Goal: Information Seeking & Learning: Understand process/instructions

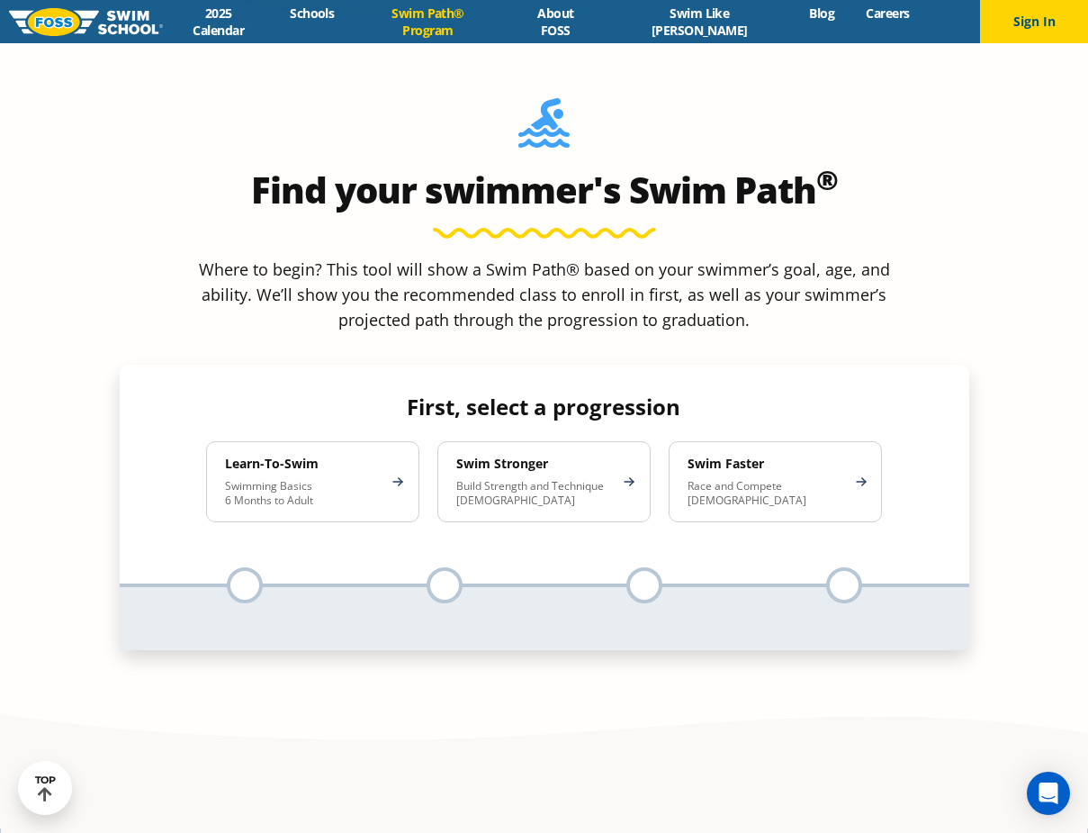
scroll to position [1350, 0]
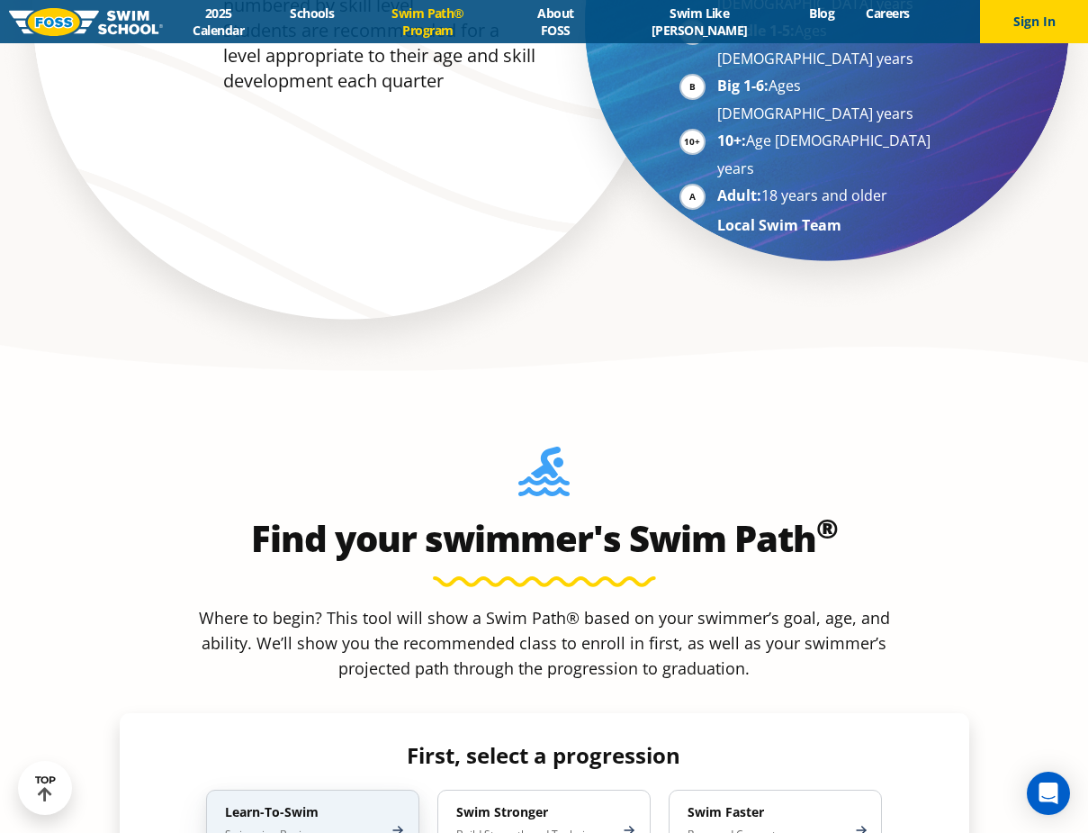
click at [344, 804] on h4 "Learn-To-Swim" at bounding box center [304, 812] width 158 height 16
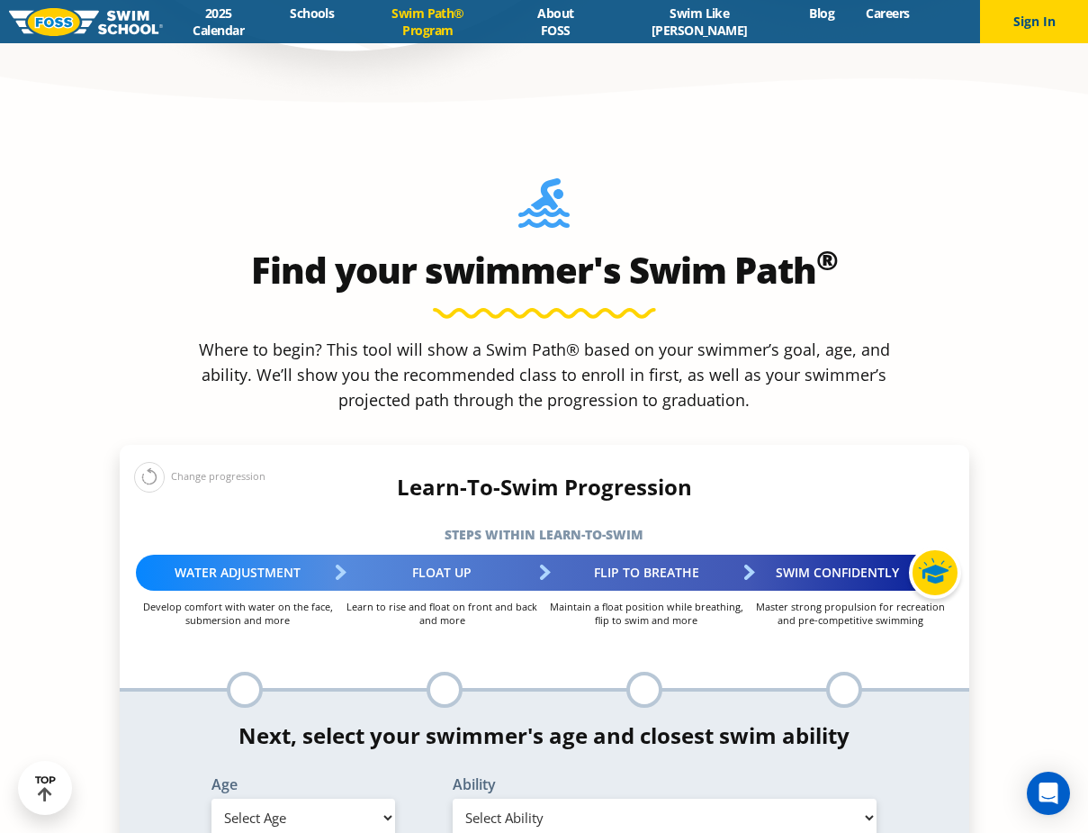
scroll to position [1620, 0]
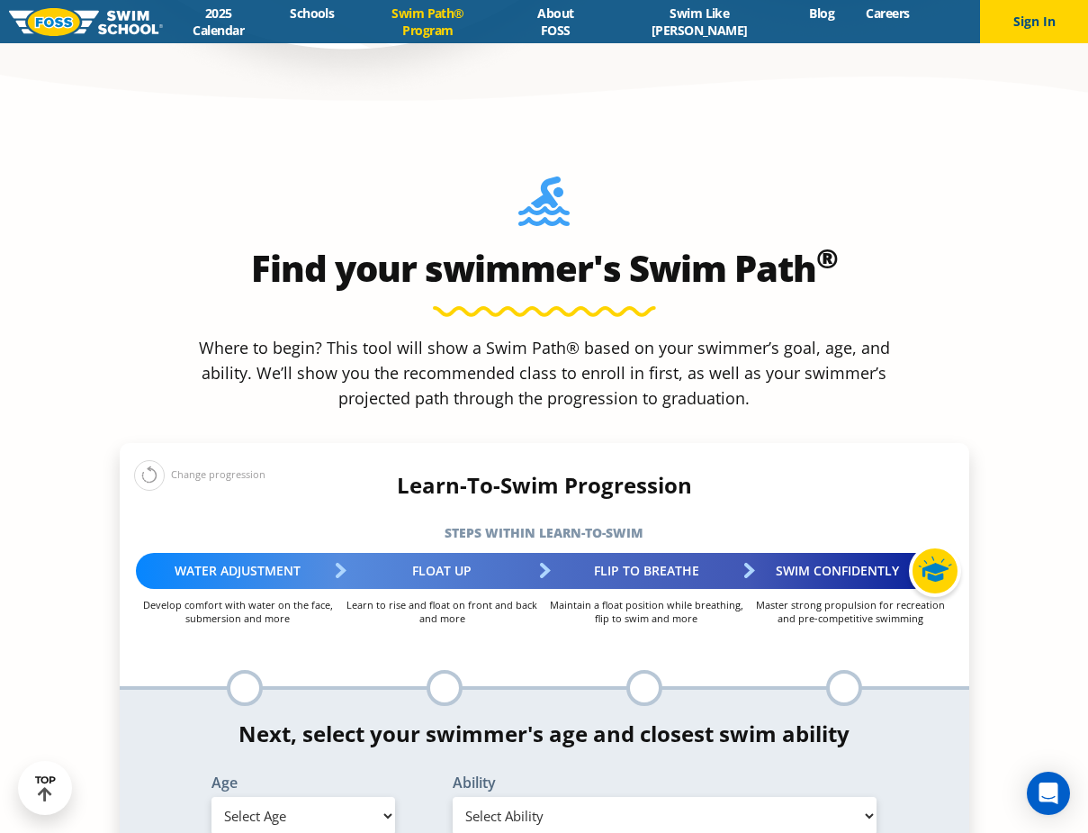
click at [369, 797] on select "Select Age [DEMOGRAPHIC_DATA] months - 1 year 1 year 2 years 3 years 4 years 5 …" at bounding box center [304, 816] width 184 height 38
select select "4-years"
click at [212, 797] on select "Select Age [DEMOGRAPHIC_DATA] months - 1 year 1 year 2 years 3 years 4 years 5 …" at bounding box center [304, 816] width 184 height 38
click at [867, 797] on select "Select Ability First in-water experience When in the water, reliant on a life j…" at bounding box center [665, 816] width 425 height 38
select select "4-years-i-would-be-comfortable-if-my-child-fell-in-the-water-and-confident-that…"
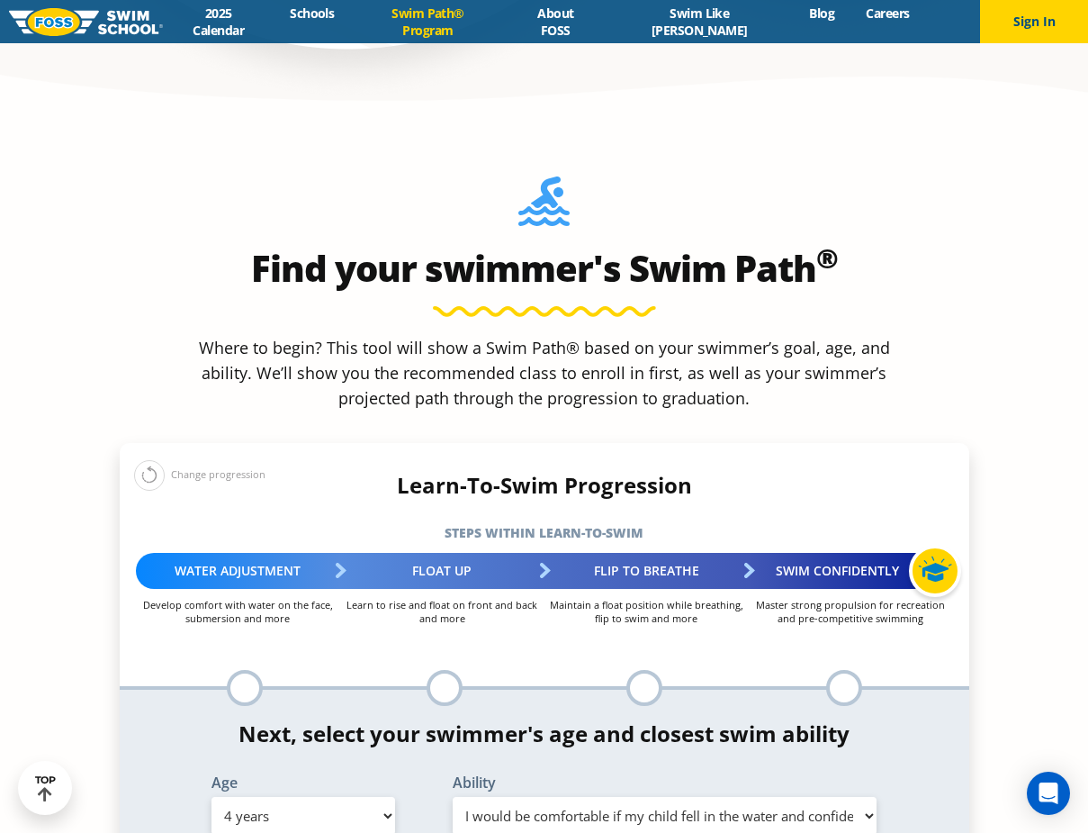
click at [453, 797] on select "Select Ability First in-water experience When in the water, reliant on a life j…" at bounding box center [665, 816] width 425 height 38
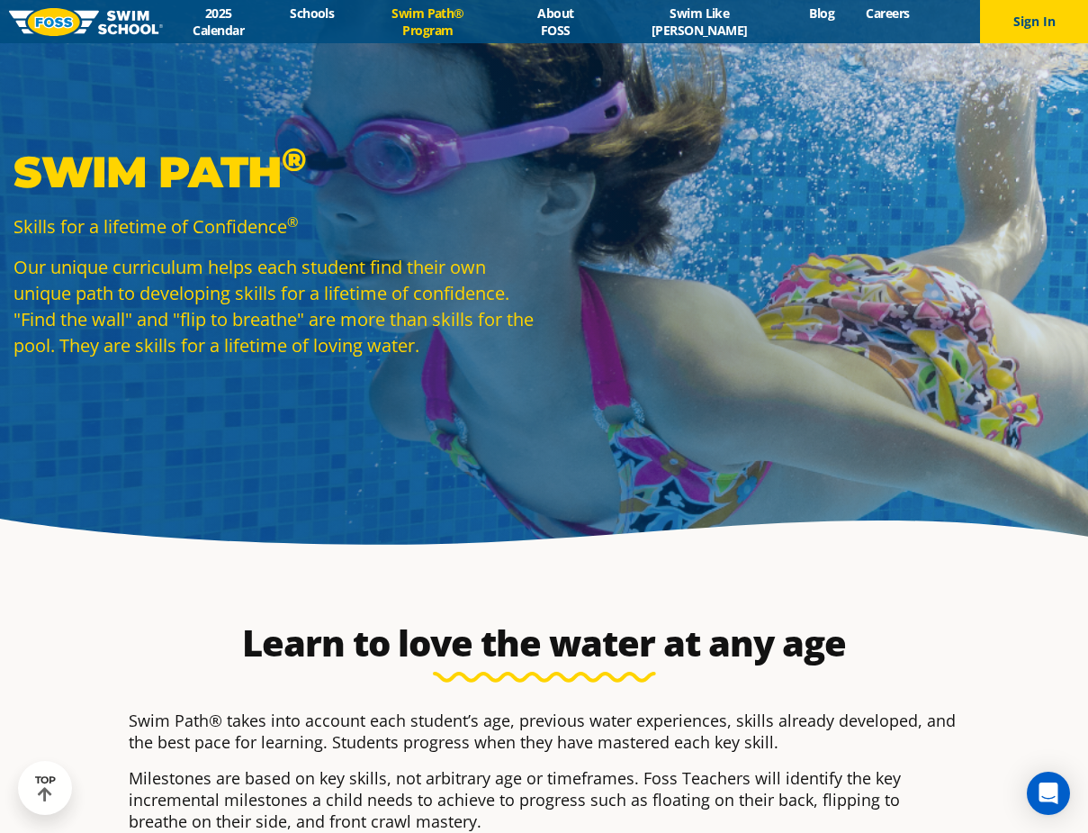
scroll to position [0, 0]
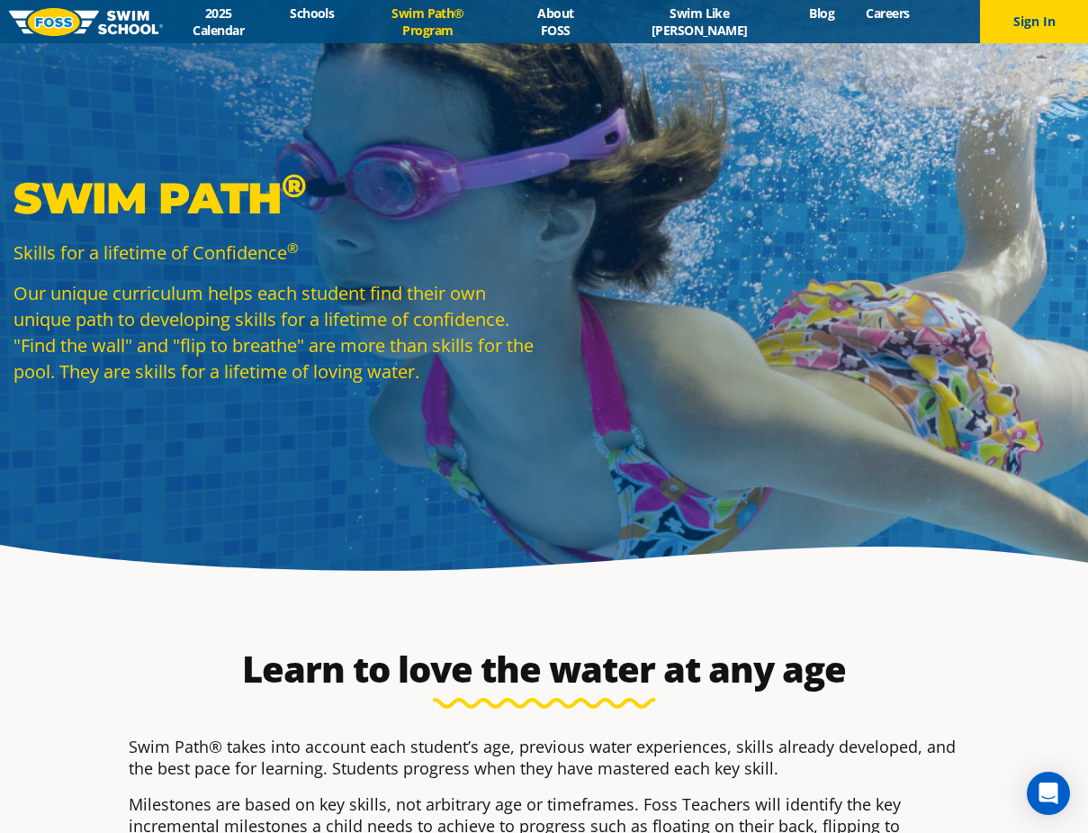
click at [496, 23] on link "Swim Path® Program" at bounding box center [428, 22] width 156 height 34
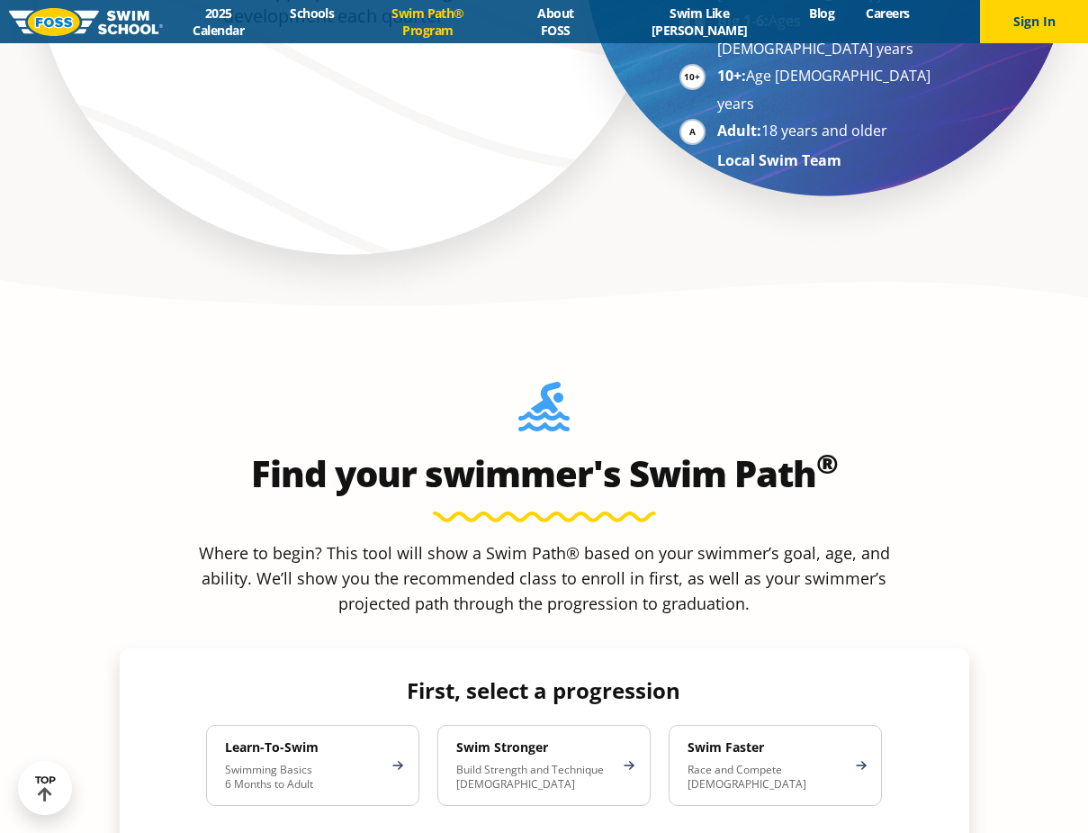
scroll to position [1710, 0]
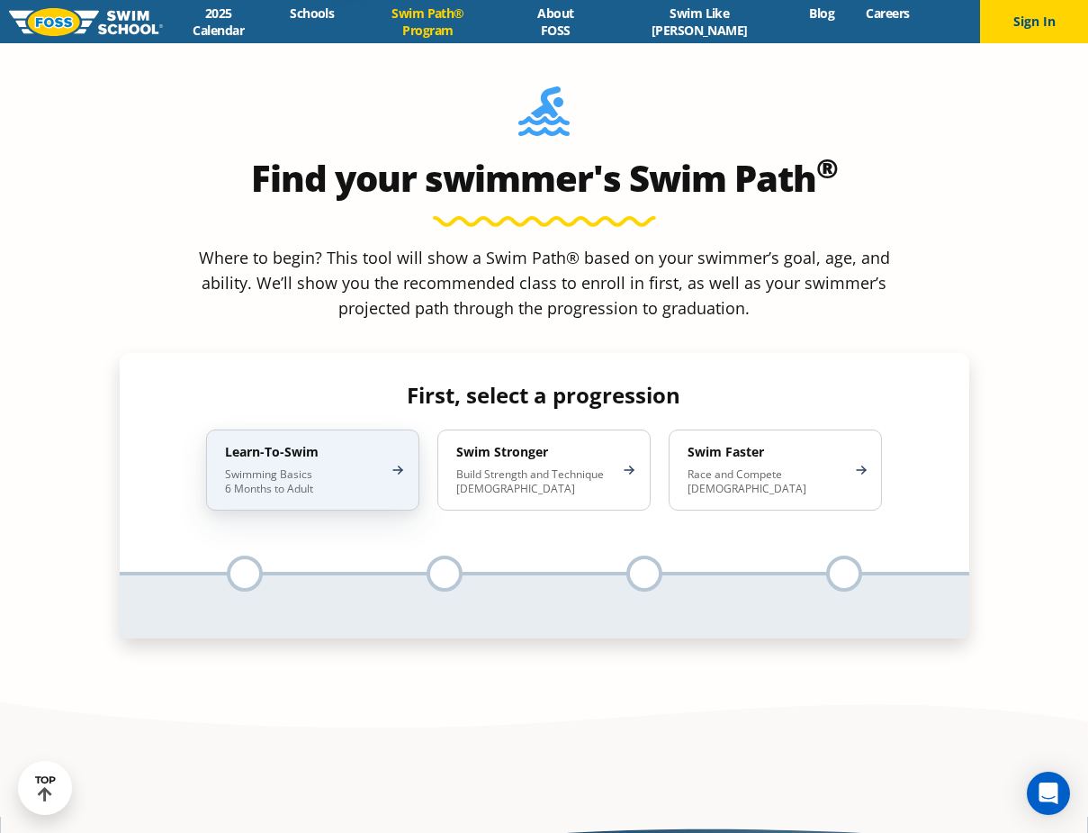
click at [390, 429] on div "Learn-To-Swim Swimming Basics 6 Months to Adult" at bounding box center [312, 469] width 213 height 81
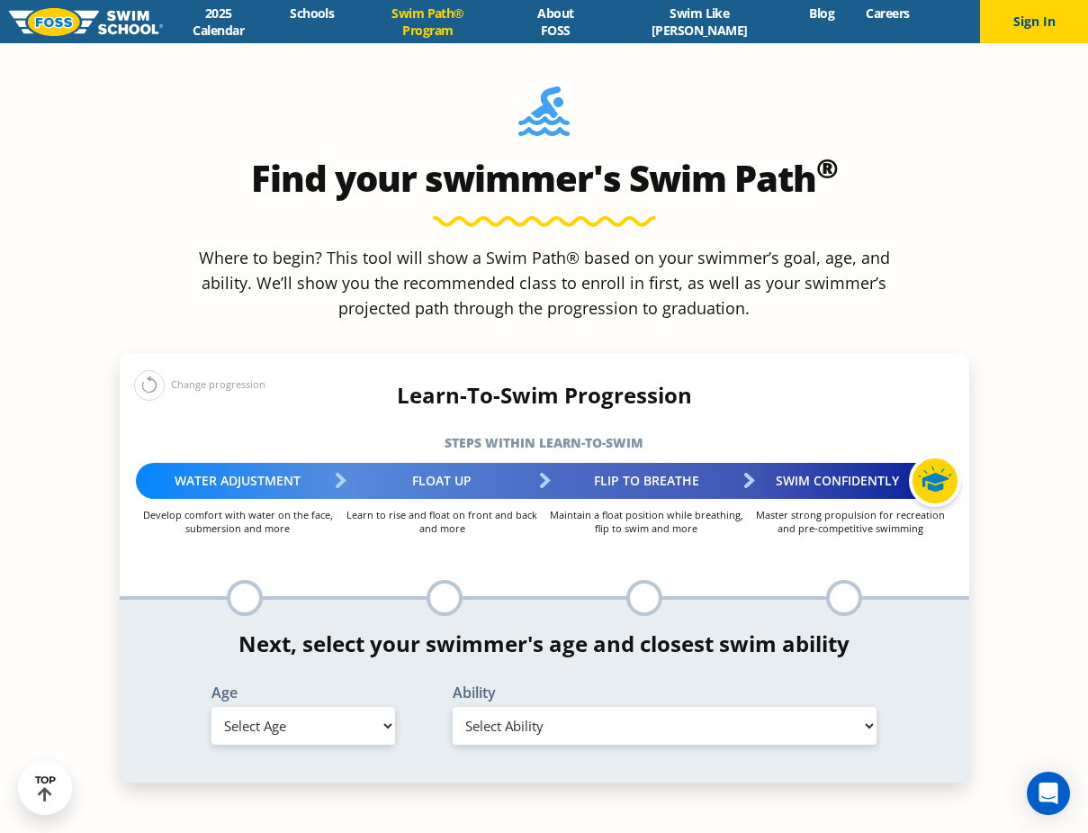
click at [370, 707] on select "Select Age [DEMOGRAPHIC_DATA] months - 1 year 1 year 2 years 3 years 4 years 5 …" at bounding box center [304, 726] width 184 height 38
select select "6-years"
click at [212, 707] on select "Select Age [DEMOGRAPHIC_DATA] months - 1 year 1 year 2 years 3 years 4 years 5 …" at bounding box center [304, 726] width 184 height 38
click at [853, 707] on select "Select Ability First in-water experience When in the water, reliant on a life j…" at bounding box center [665, 726] width 425 height 38
select select "6-years-uncomfortable-putting-face-in-the-water-andor-getting-water-on-ears-whi…"
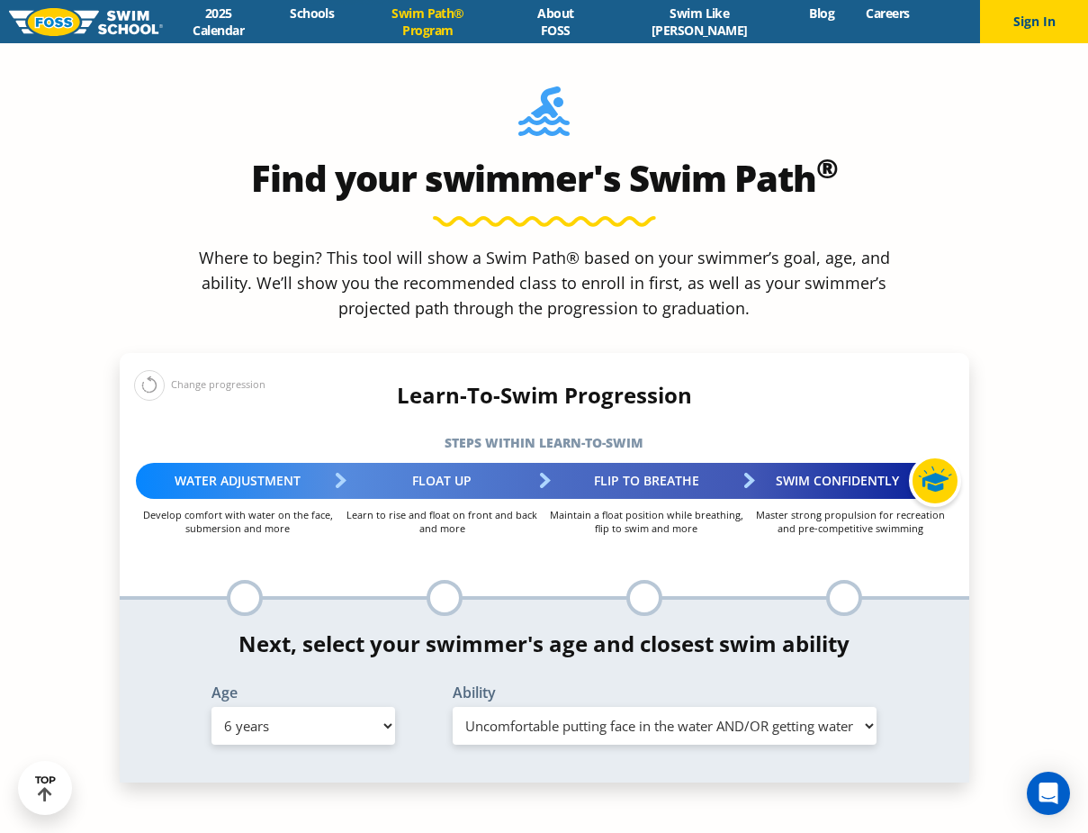
click at [453, 707] on select "Select Ability First in-water experience When in the water, reliant on a life j…" at bounding box center [665, 726] width 425 height 38
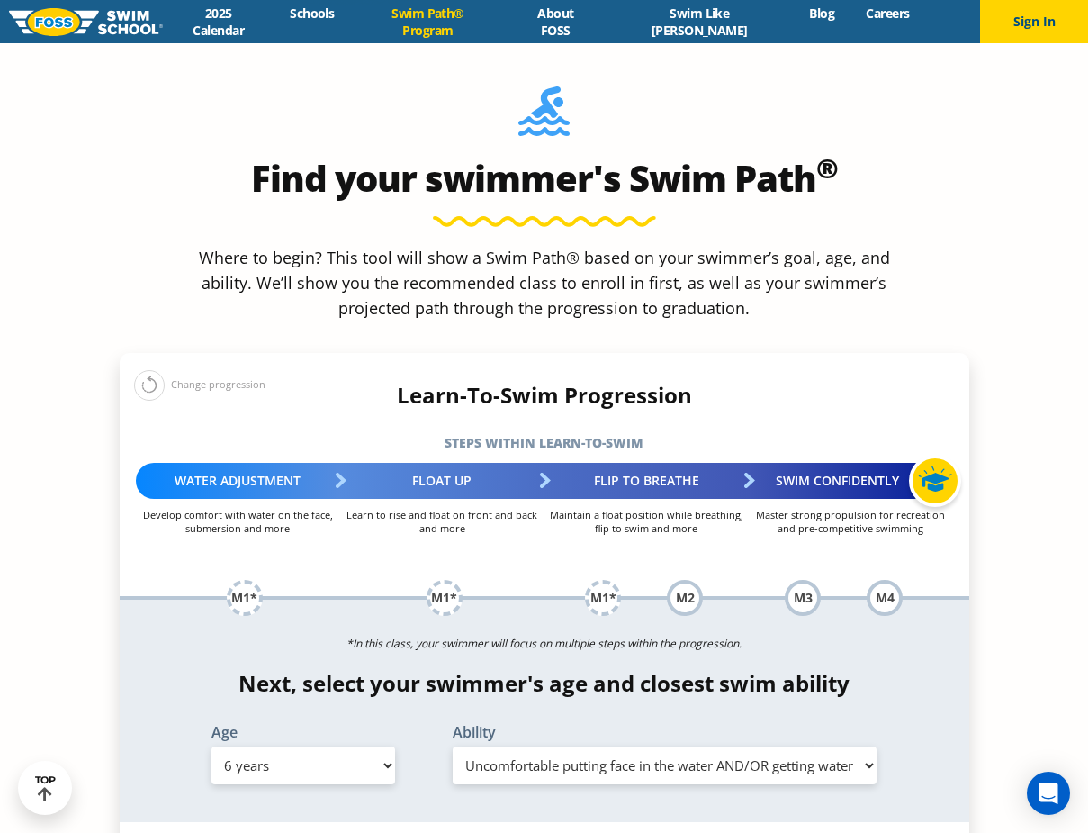
click at [167, 369] on div "Change progression" at bounding box center [199, 385] width 131 height 32
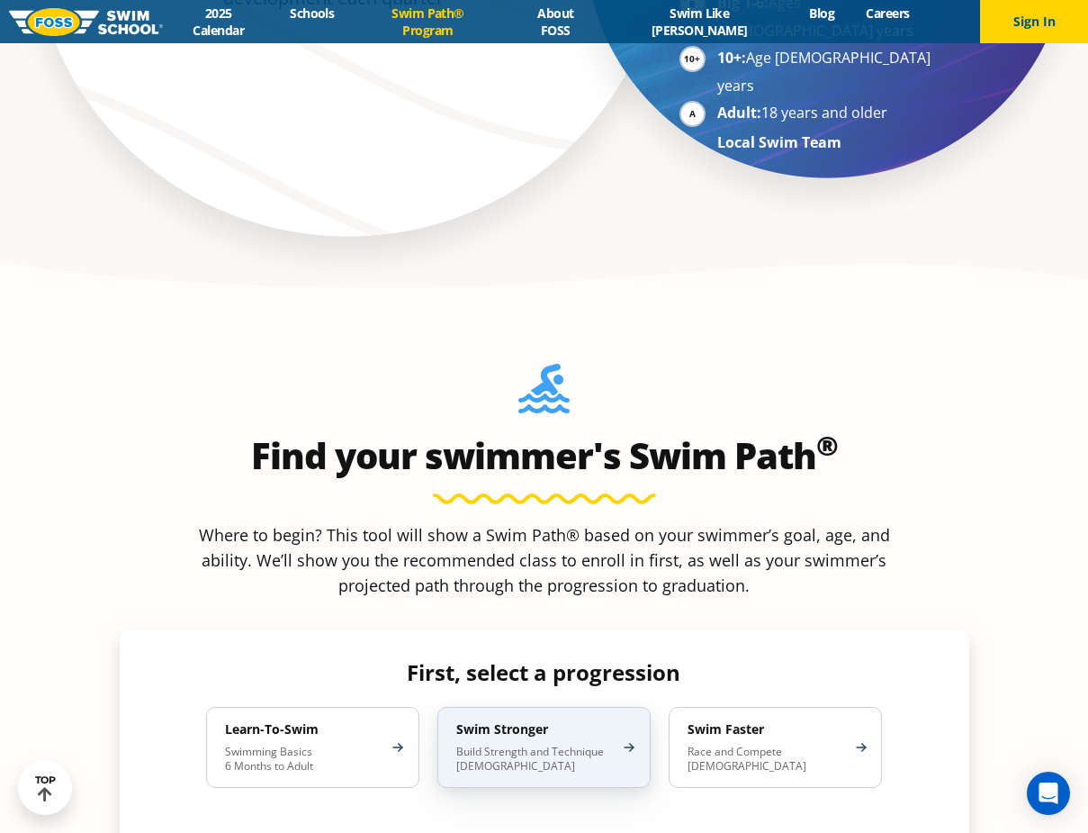
scroll to position [1080, 0]
